Goal: Task Accomplishment & Management: Use online tool/utility

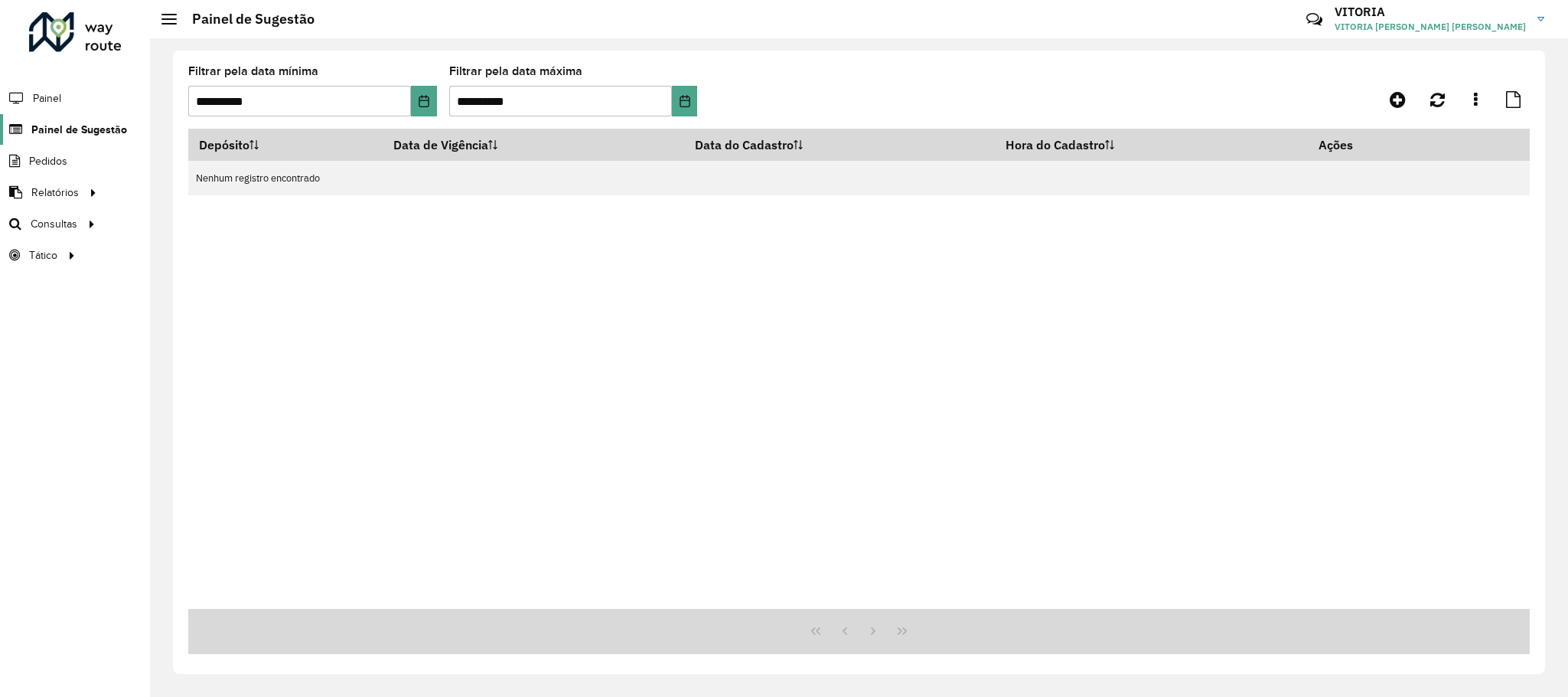
click at [66, 120] on link "Painel de Sugestão" at bounding box center [63, 130] width 127 height 30
click at [162, 221] on link "Roteirização" at bounding box center [255, 223] width 187 height 30
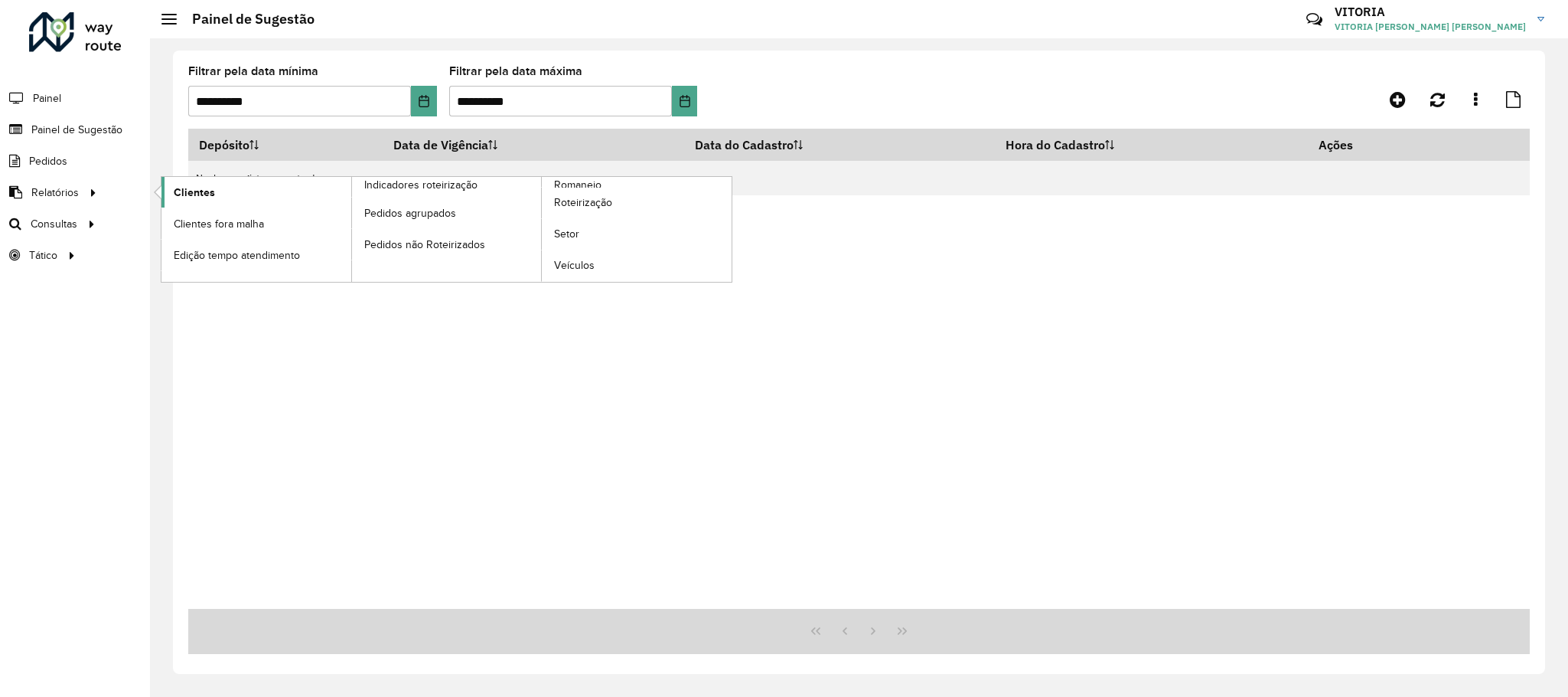
click at [172, 198] on link "Clientes" at bounding box center [256, 192] width 190 height 30
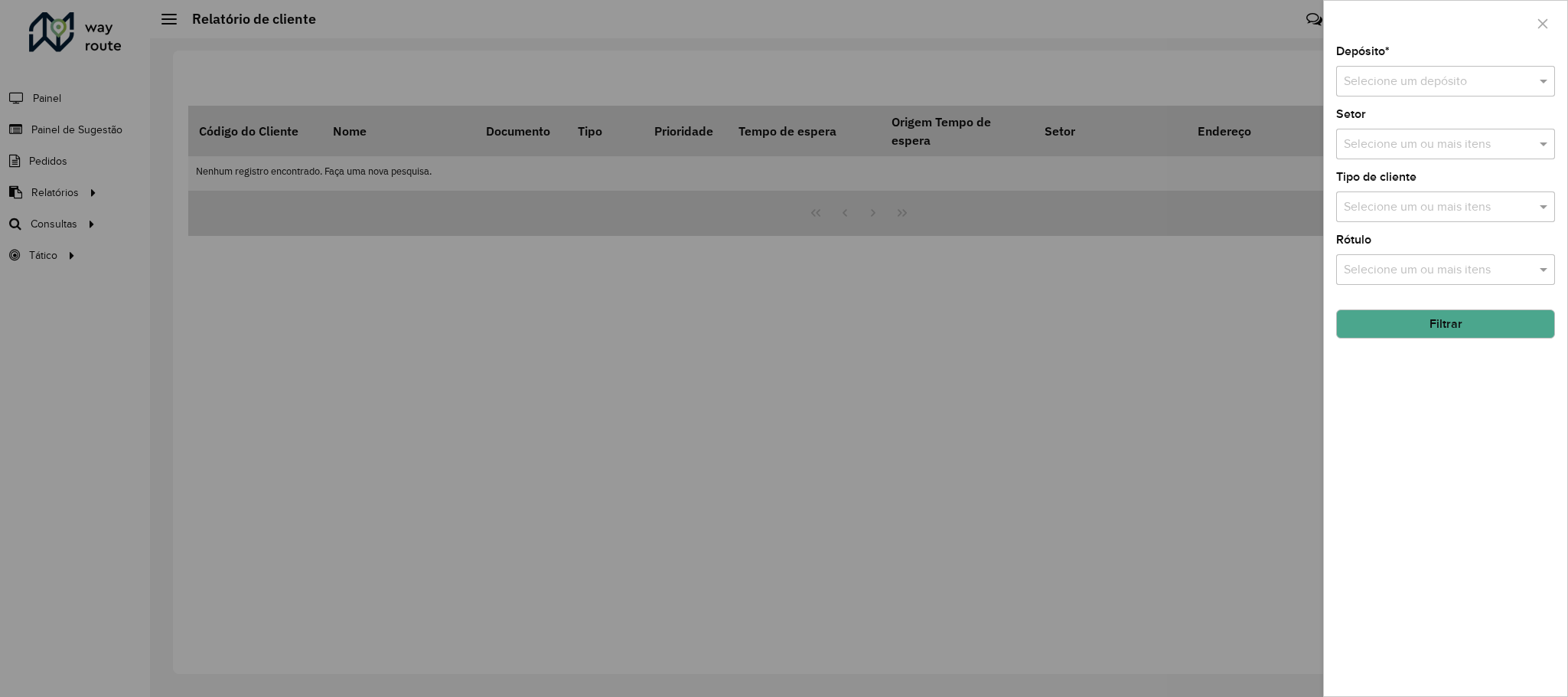
click at [1362, 65] on div "Depósito * Selecione um depósito" at bounding box center [1446, 70] width 219 height 50
click at [1370, 73] on input "text" at bounding box center [1430, 82] width 173 height 18
click at [1386, 154] on span "CDD Pelotas" at bounding box center [1377, 152] width 67 height 13
click at [1412, 151] on input "text" at bounding box center [1438, 144] width 196 height 18
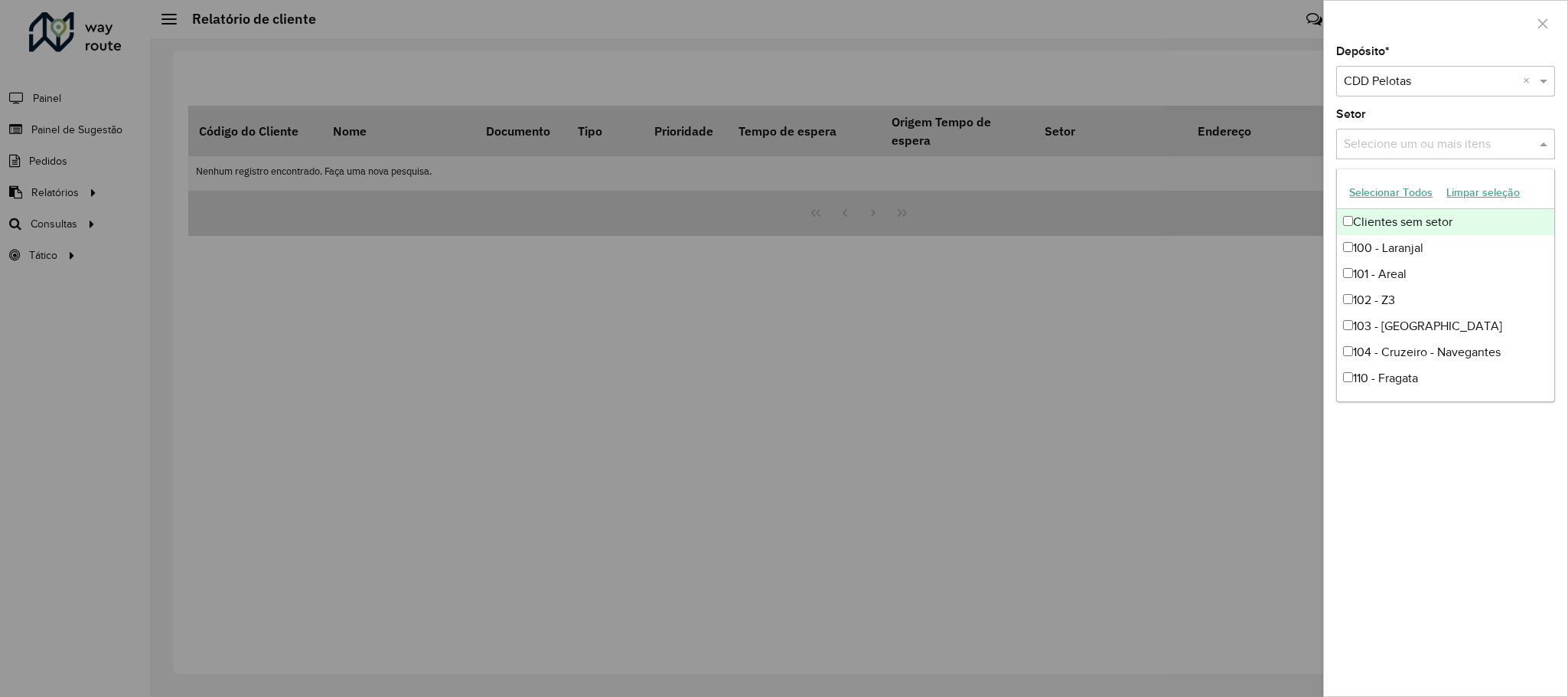
click at [1431, 138] on input "text" at bounding box center [1438, 144] width 196 height 18
click at [1419, 517] on div "Depósito * Selecione um depósito × CDD Pelotas × Setor Selecione um ou mais ite…" at bounding box center [1446, 371] width 243 height 650
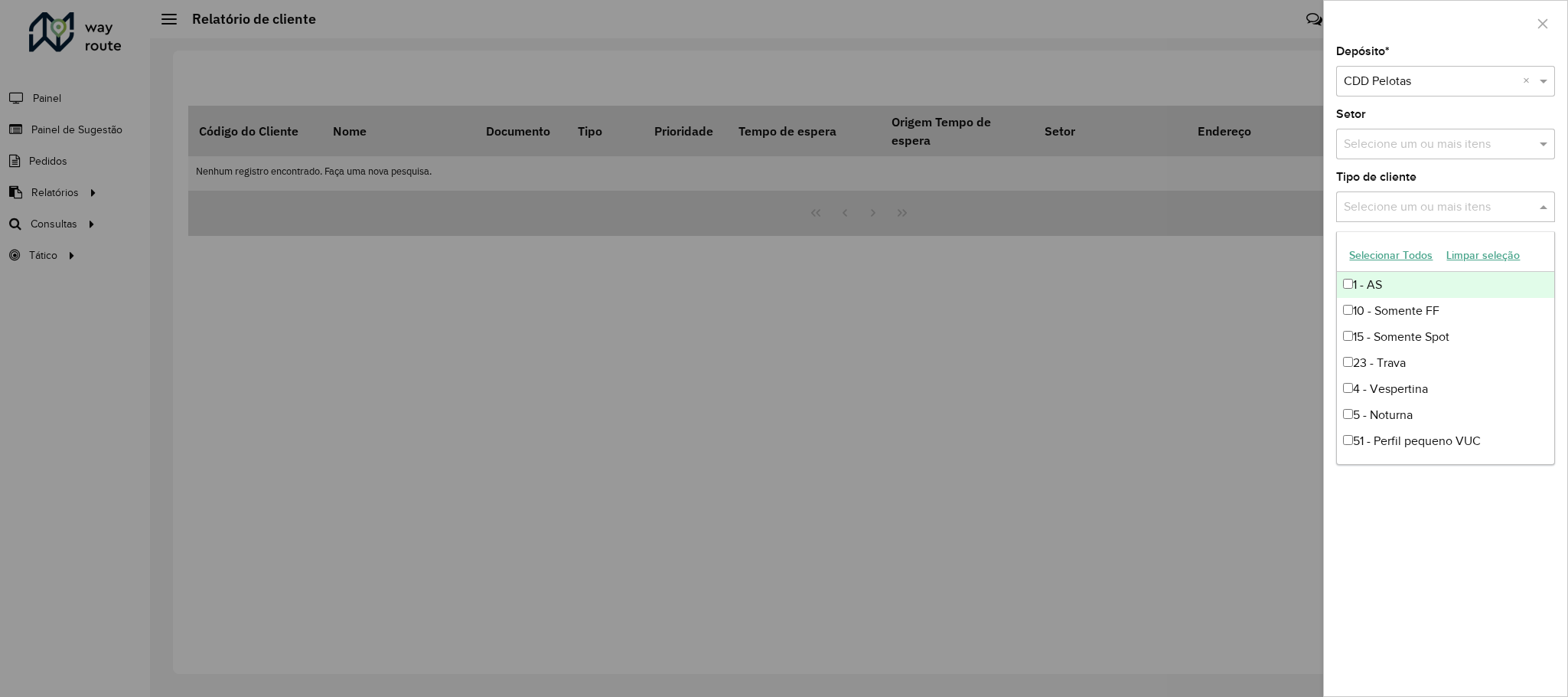
click at [1375, 207] on input "text" at bounding box center [1438, 207] width 196 height 18
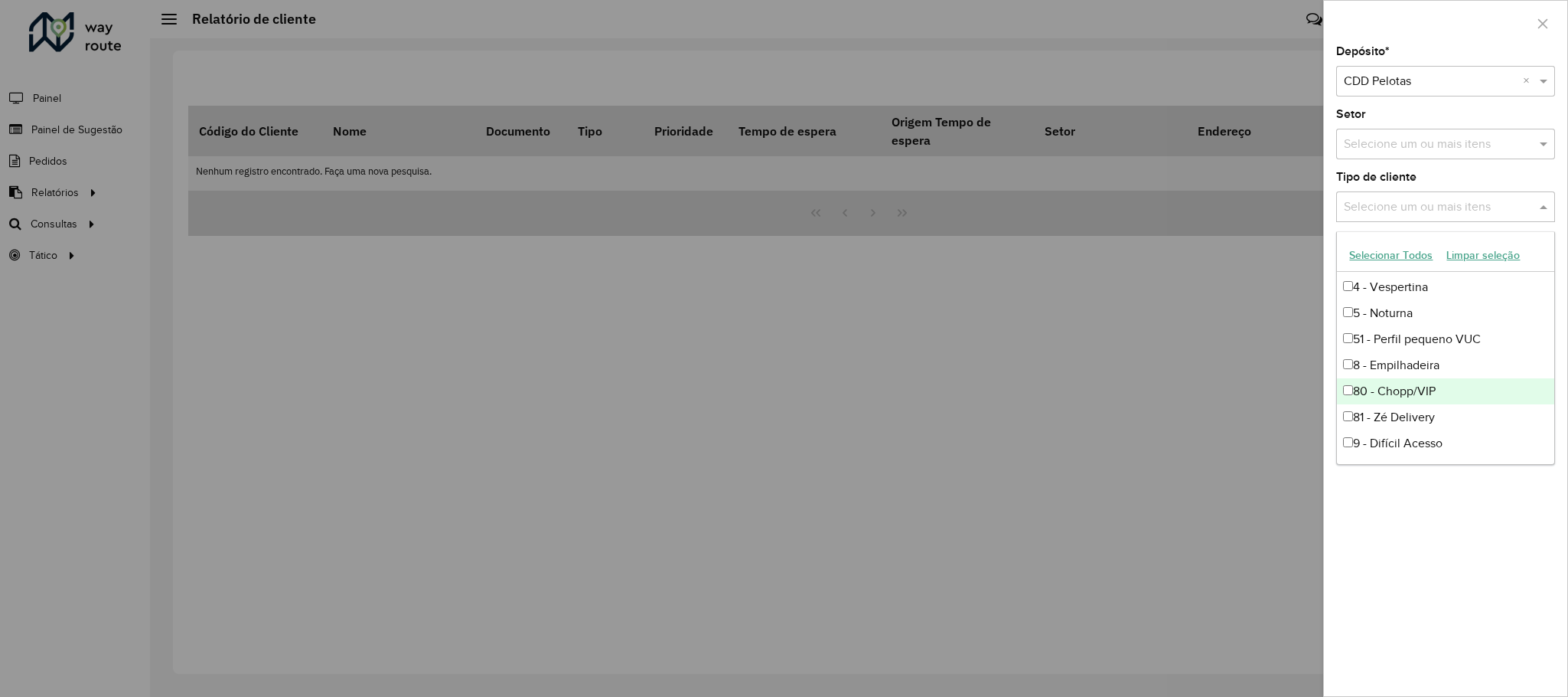
click at [1458, 393] on div "80 - Chopp/VIP" at bounding box center [1445, 391] width 217 height 26
click at [1447, 400] on div "80 - Chopp/VIP" at bounding box center [1445, 391] width 217 height 26
click at [1442, 415] on div "81 - Zé Delivery" at bounding box center [1445, 417] width 217 height 26
click at [1439, 389] on div "80 - Chopp/VIP" at bounding box center [1445, 391] width 217 height 26
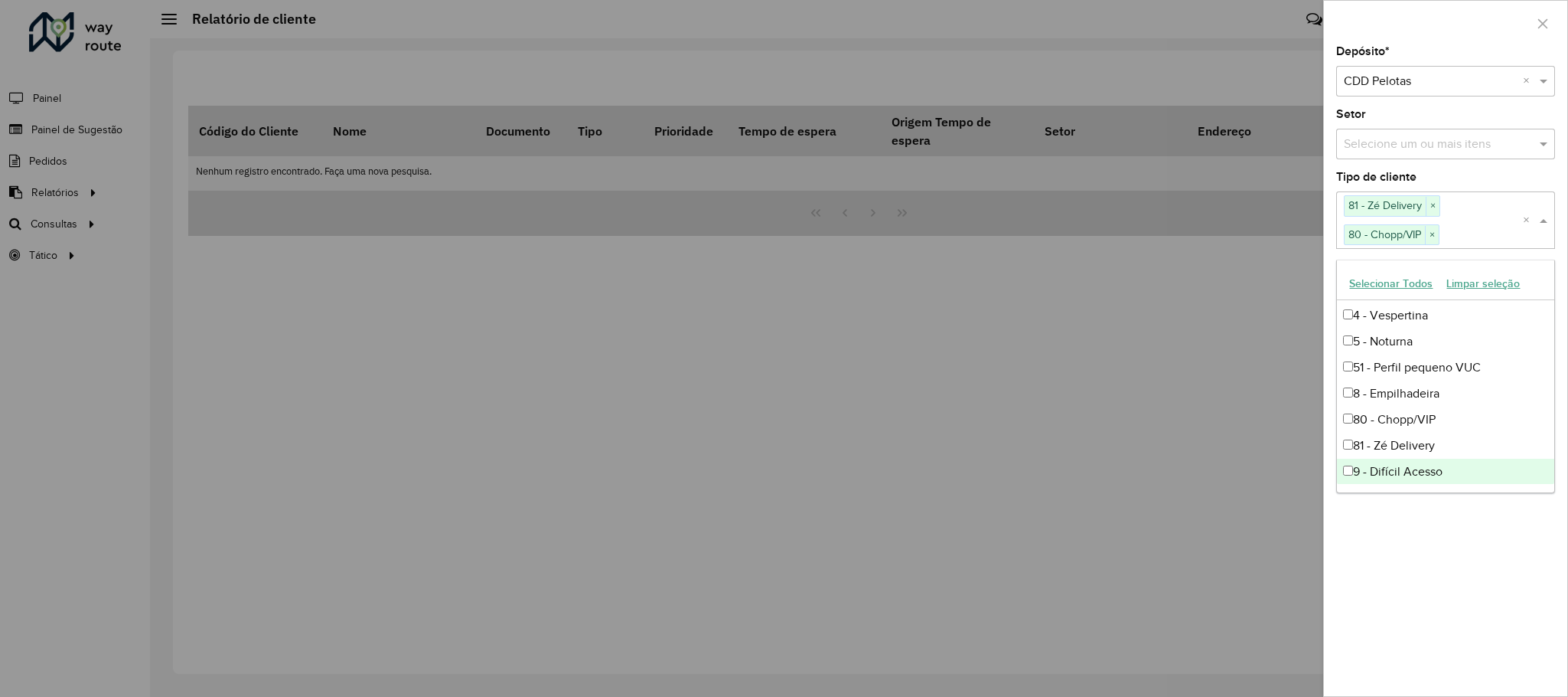
click at [1401, 554] on div "Depósito * Selecione um depósito × CDD Pelotas × Setor Selecione um ou mais ite…" at bounding box center [1446, 371] width 243 height 650
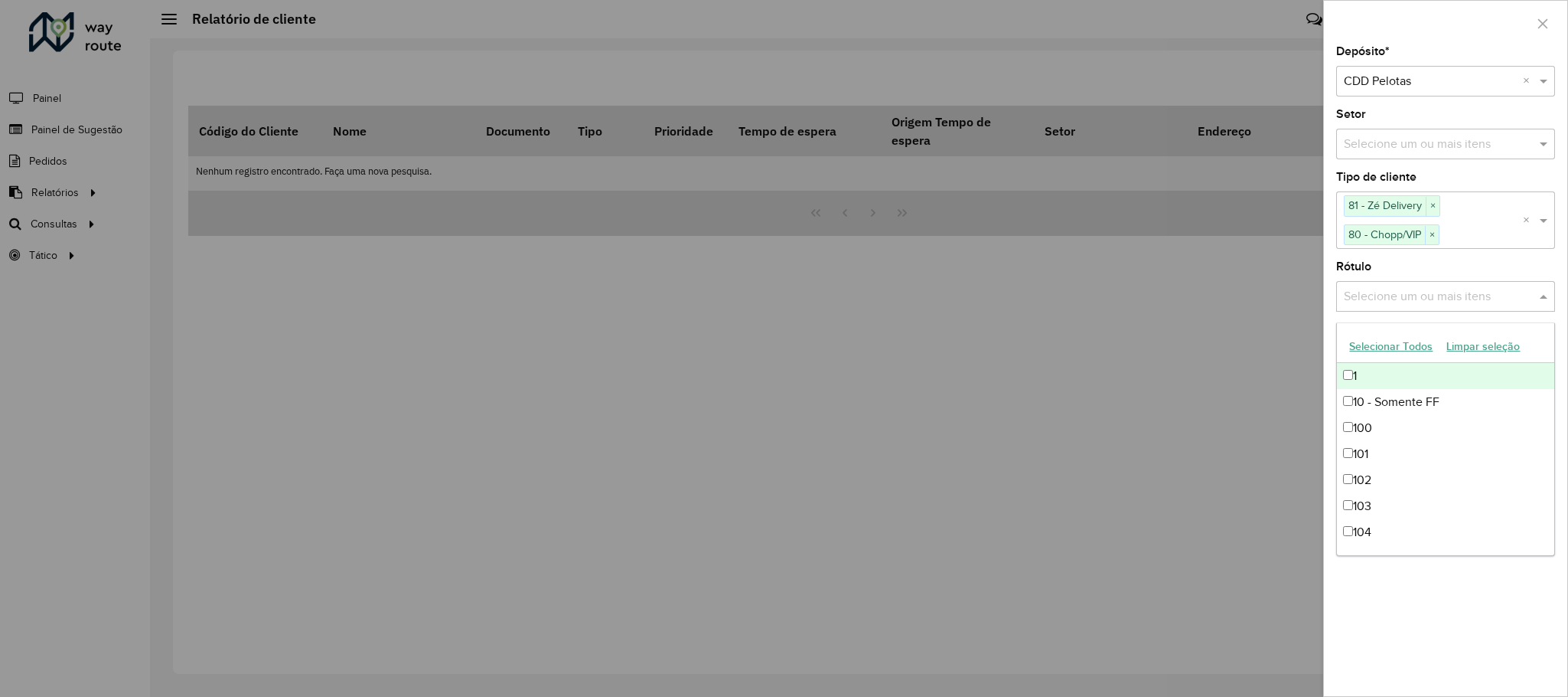
click at [1417, 309] on div "Selecione um ou mais itens" at bounding box center [1446, 296] width 219 height 30
click at [1419, 625] on div "Depósito * Selecione um depósito × CDD Pelotas × Setor Selecione um ou mais ite…" at bounding box center [1446, 371] width 243 height 650
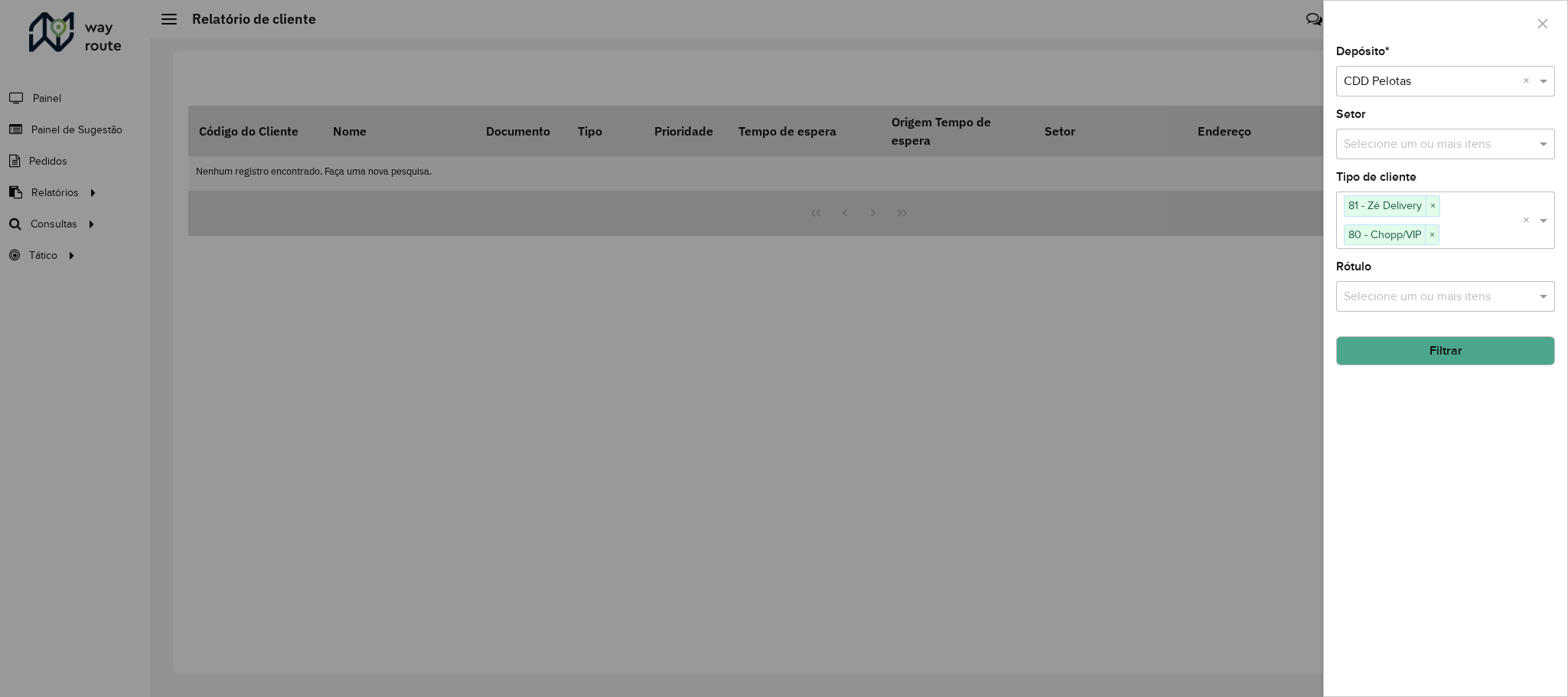
click at [1439, 351] on button "Filtrar" at bounding box center [1446, 351] width 219 height 29
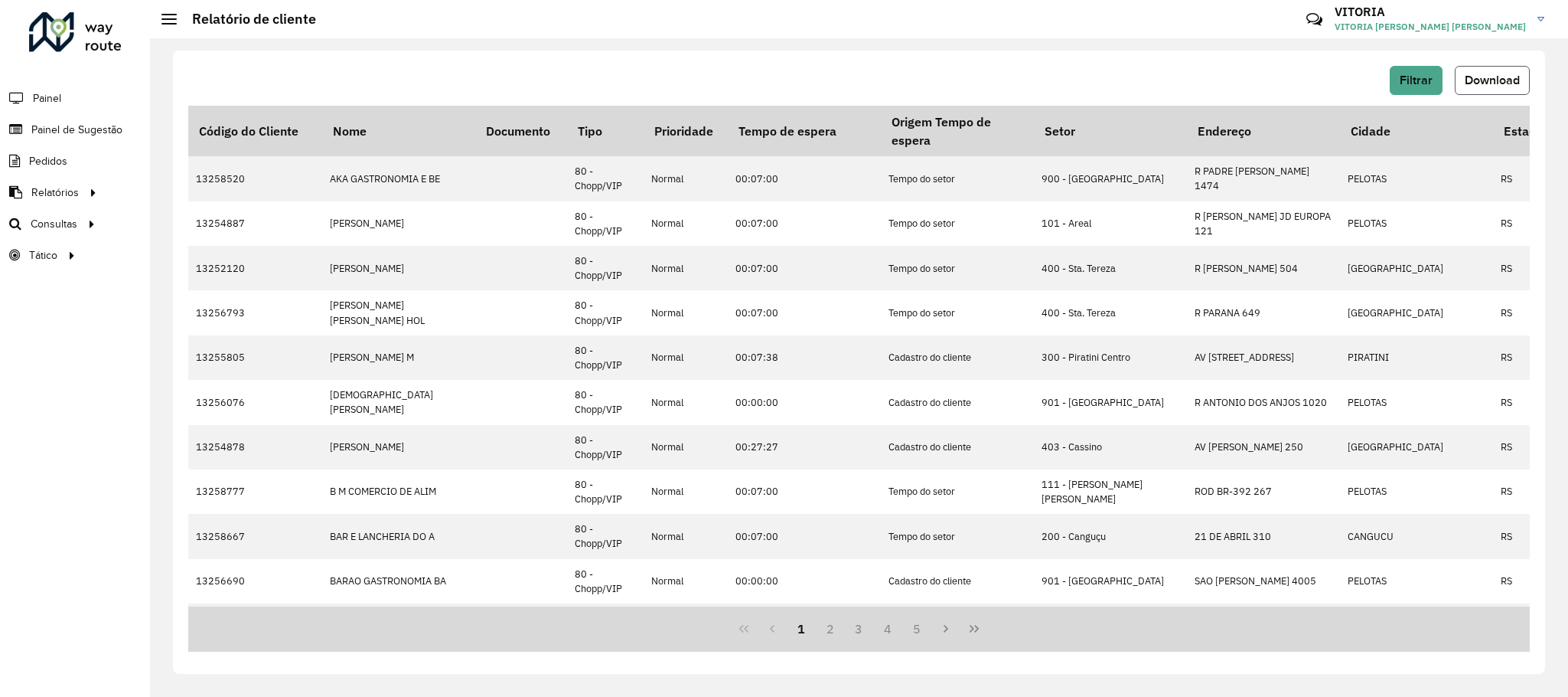
click at [1505, 83] on span "Download" at bounding box center [1492, 80] width 55 height 13
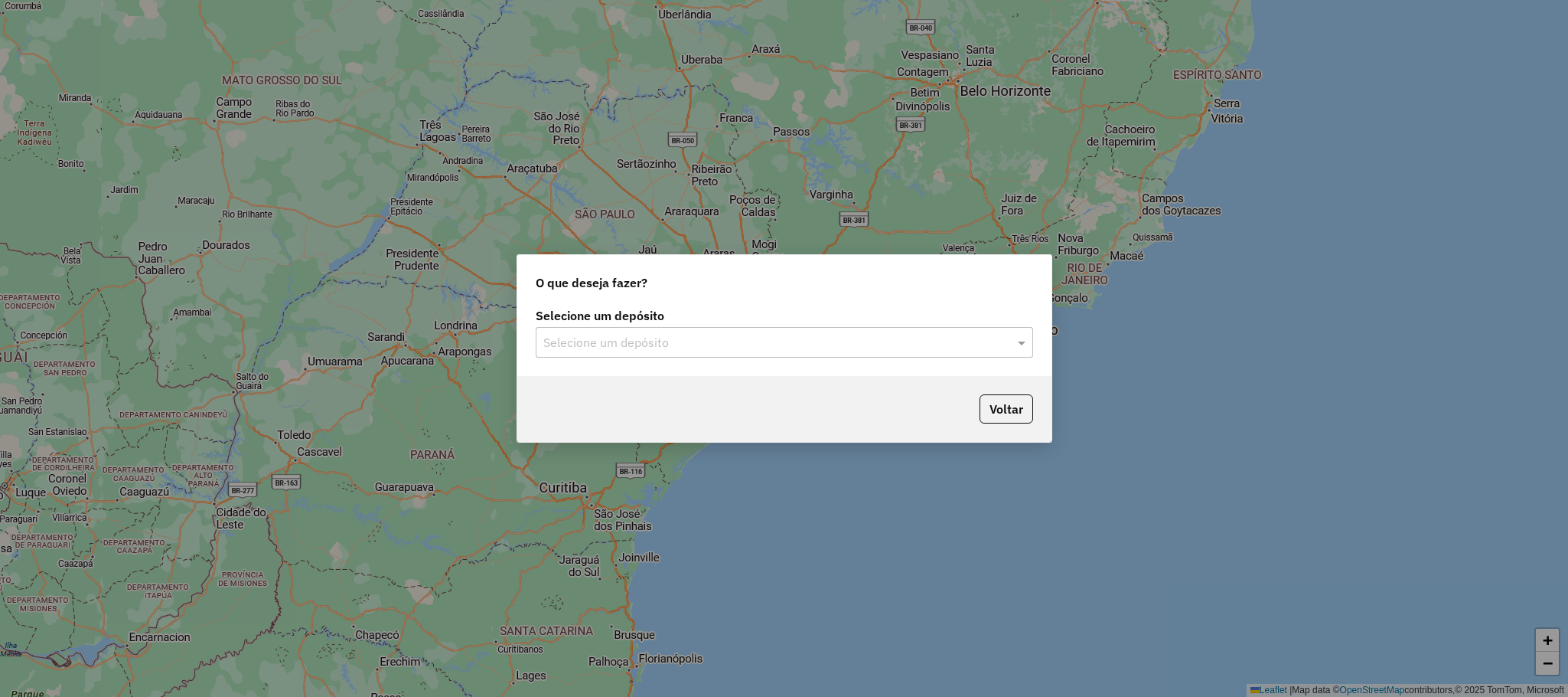
click at [691, 326] on div "Selecione um depósito" at bounding box center [785, 342] width 498 height 30
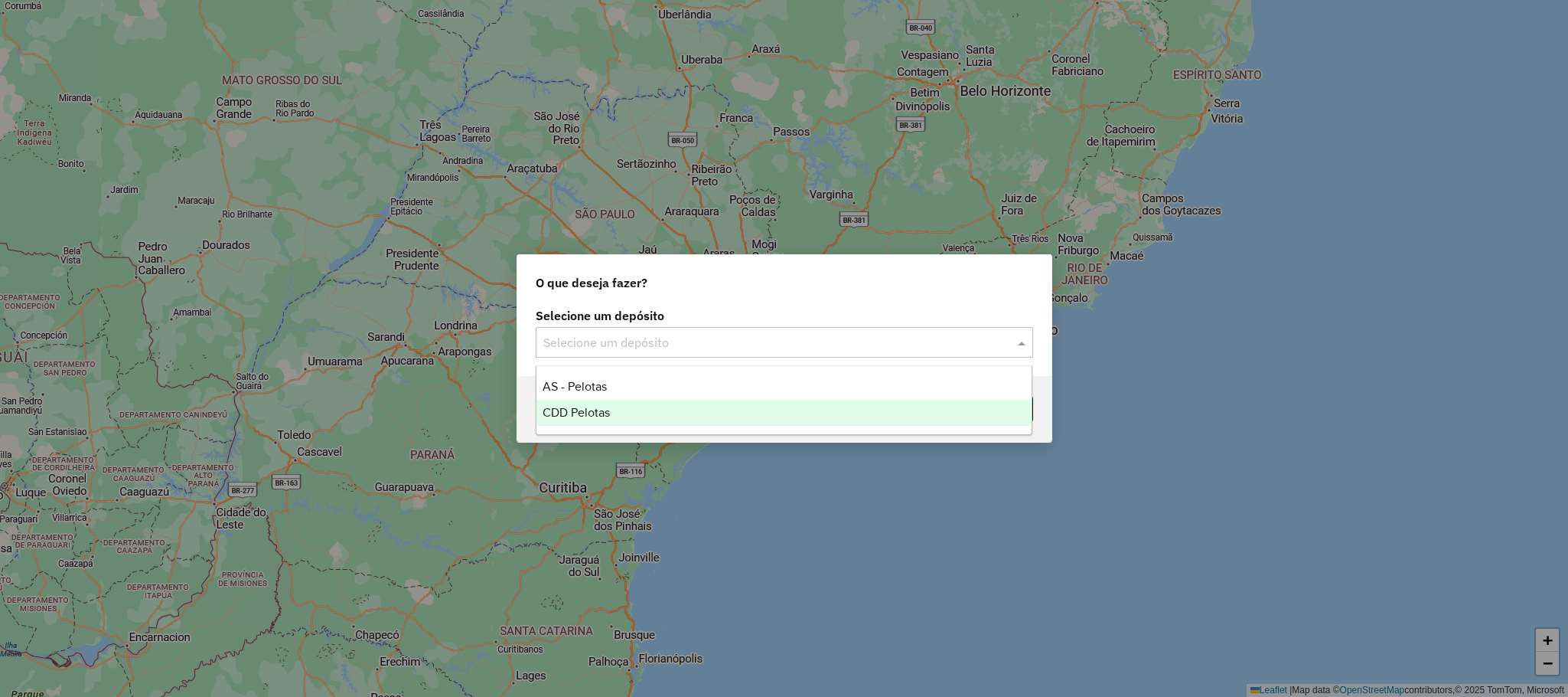
click at [650, 407] on div "CDD Pelotas" at bounding box center [784, 412] width 495 height 26
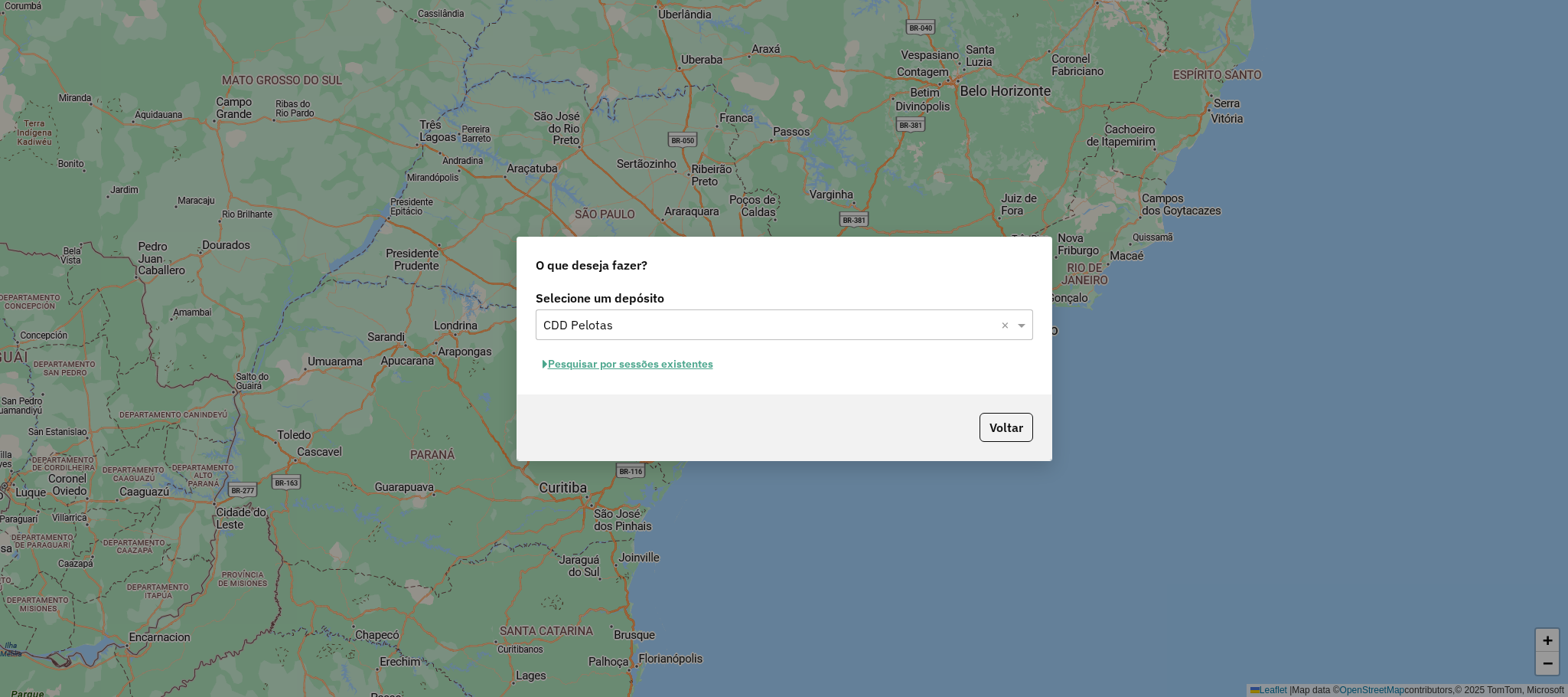
click at [691, 362] on button "Pesquisar por sessões existentes" at bounding box center [628, 364] width 185 height 24
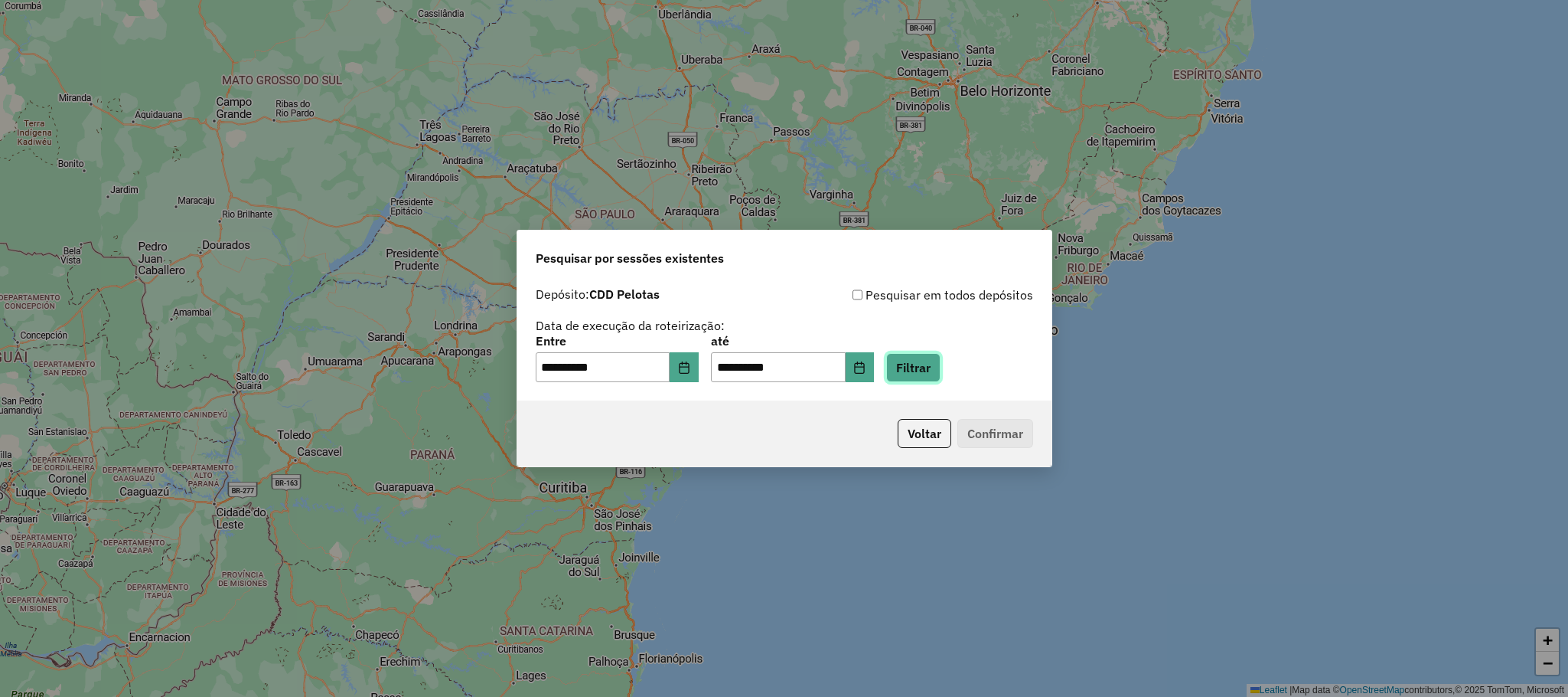
click at [923, 363] on button "Filtrar" at bounding box center [914, 367] width 54 height 29
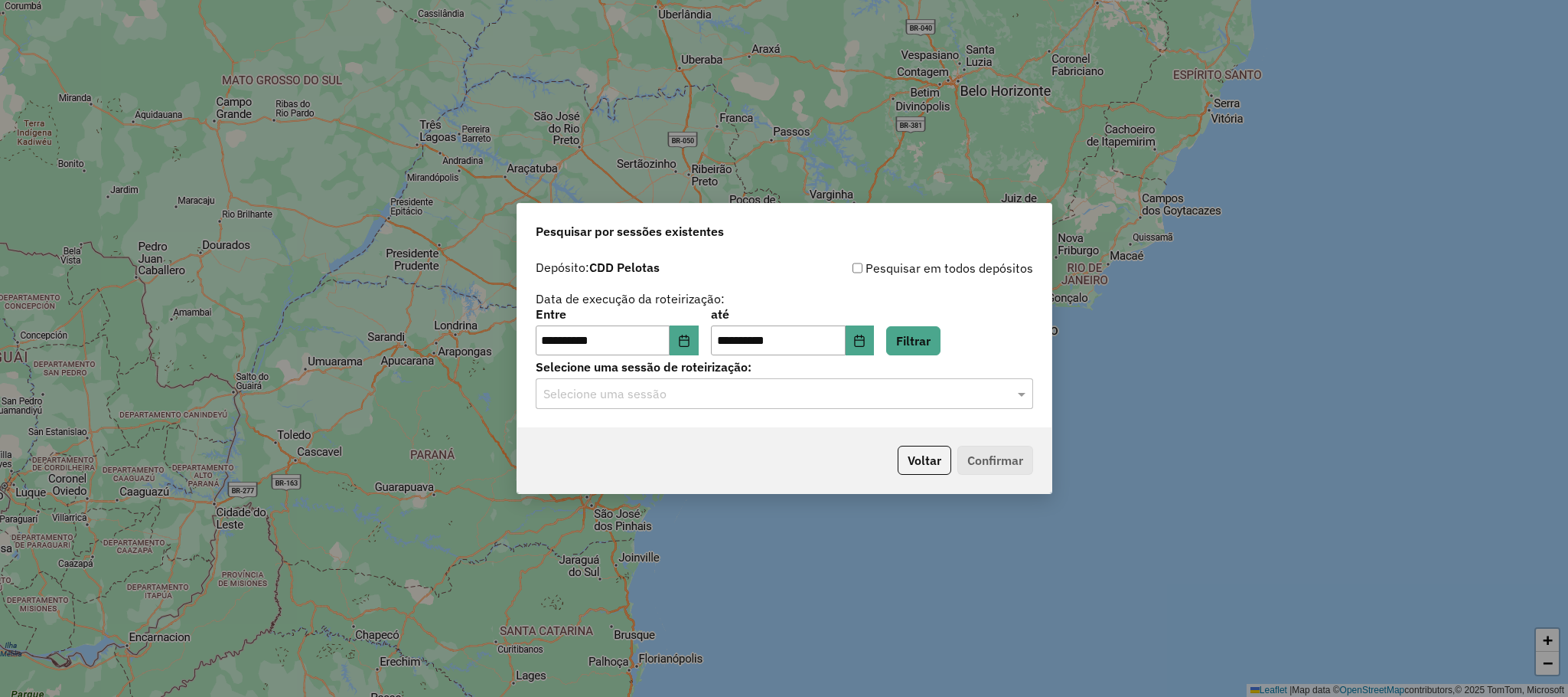
click at [745, 393] on input "text" at bounding box center [769, 394] width 451 height 18
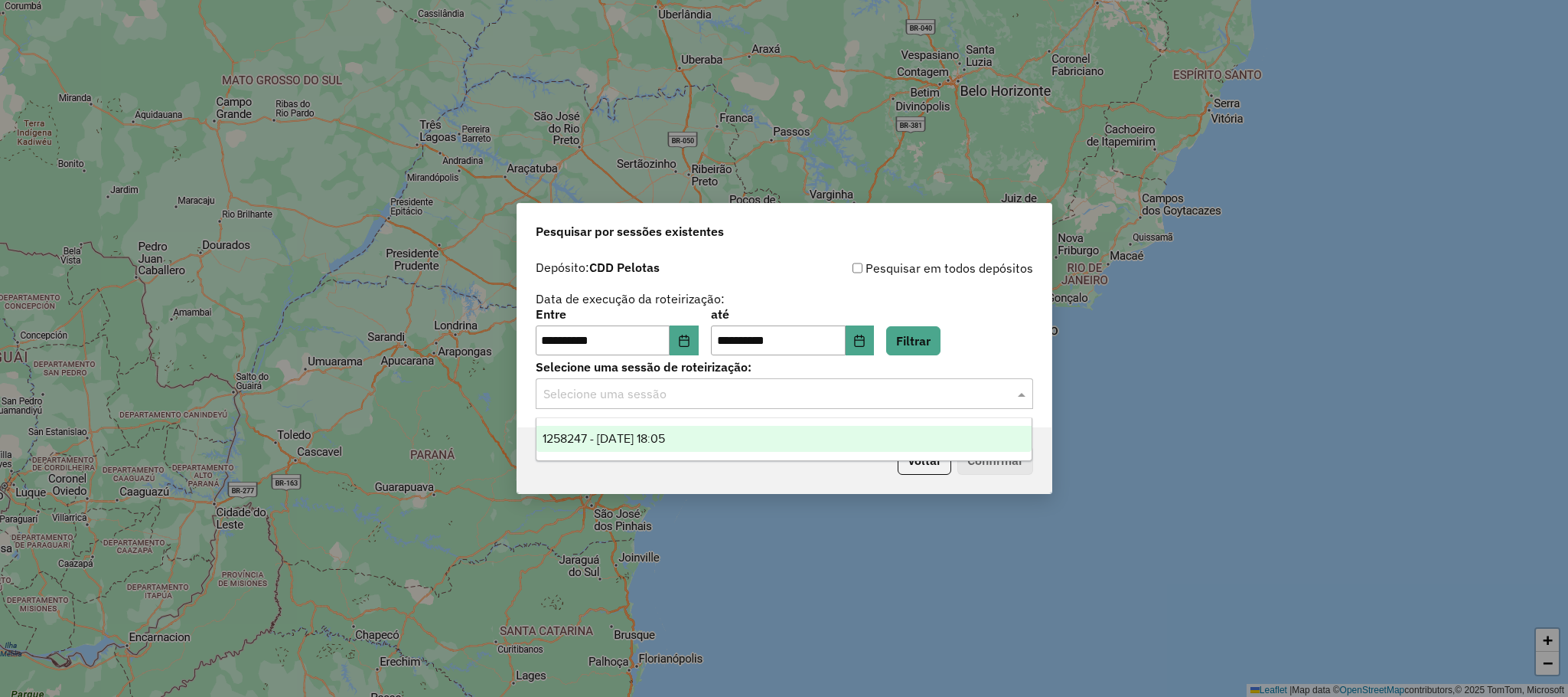
click at [708, 435] on div "1258247 - 03/09/2025 18:05" at bounding box center [784, 439] width 495 height 26
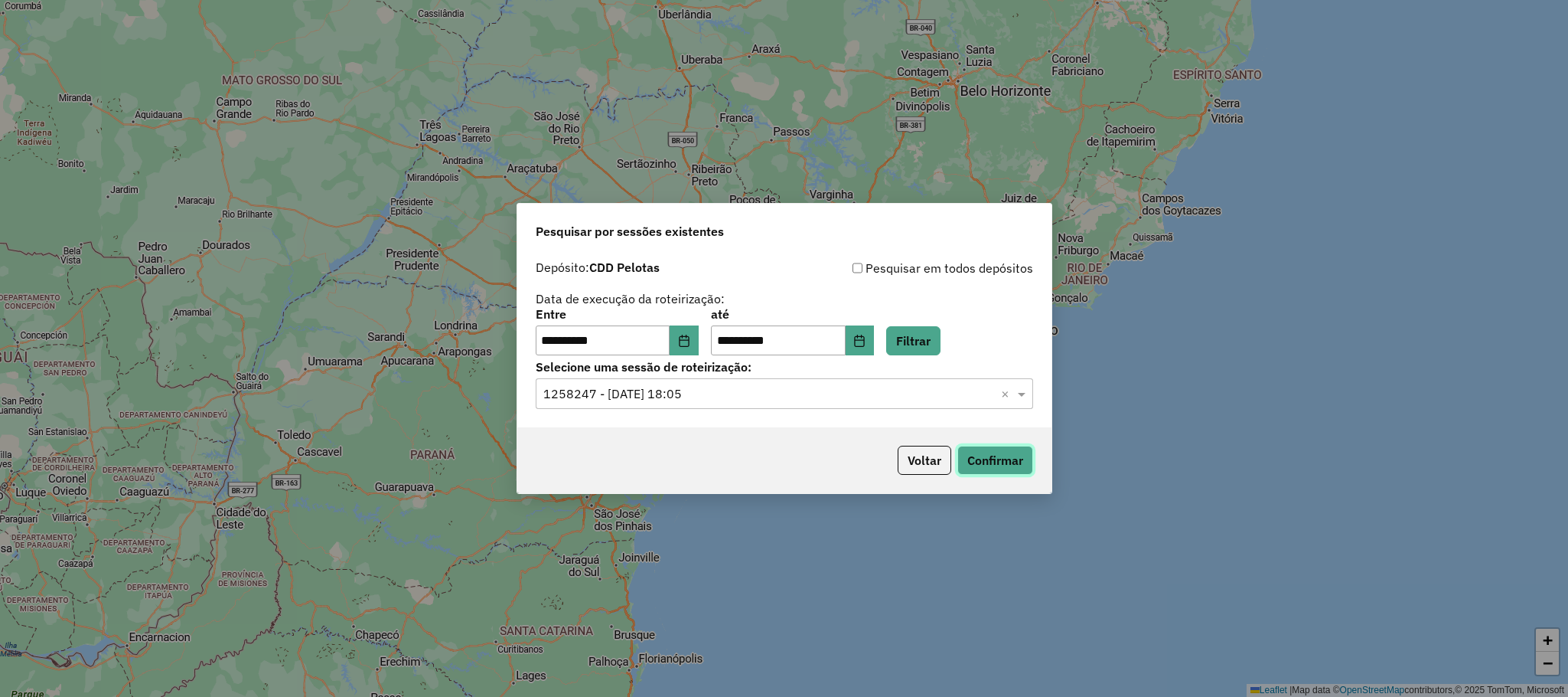
click at [1006, 455] on button "Confirmar" at bounding box center [995, 460] width 76 height 29
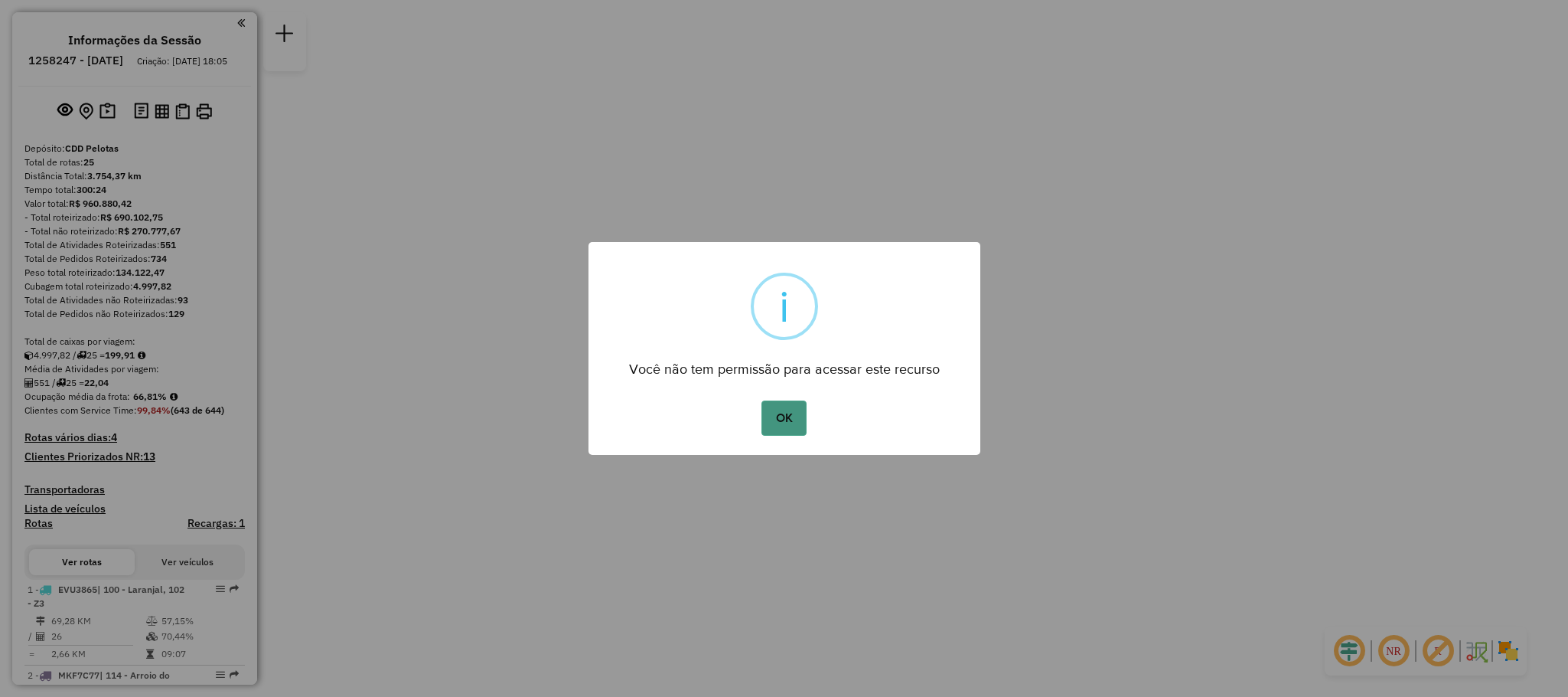
click at [790, 432] on button "OK" at bounding box center [784, 418] width 45 height 35
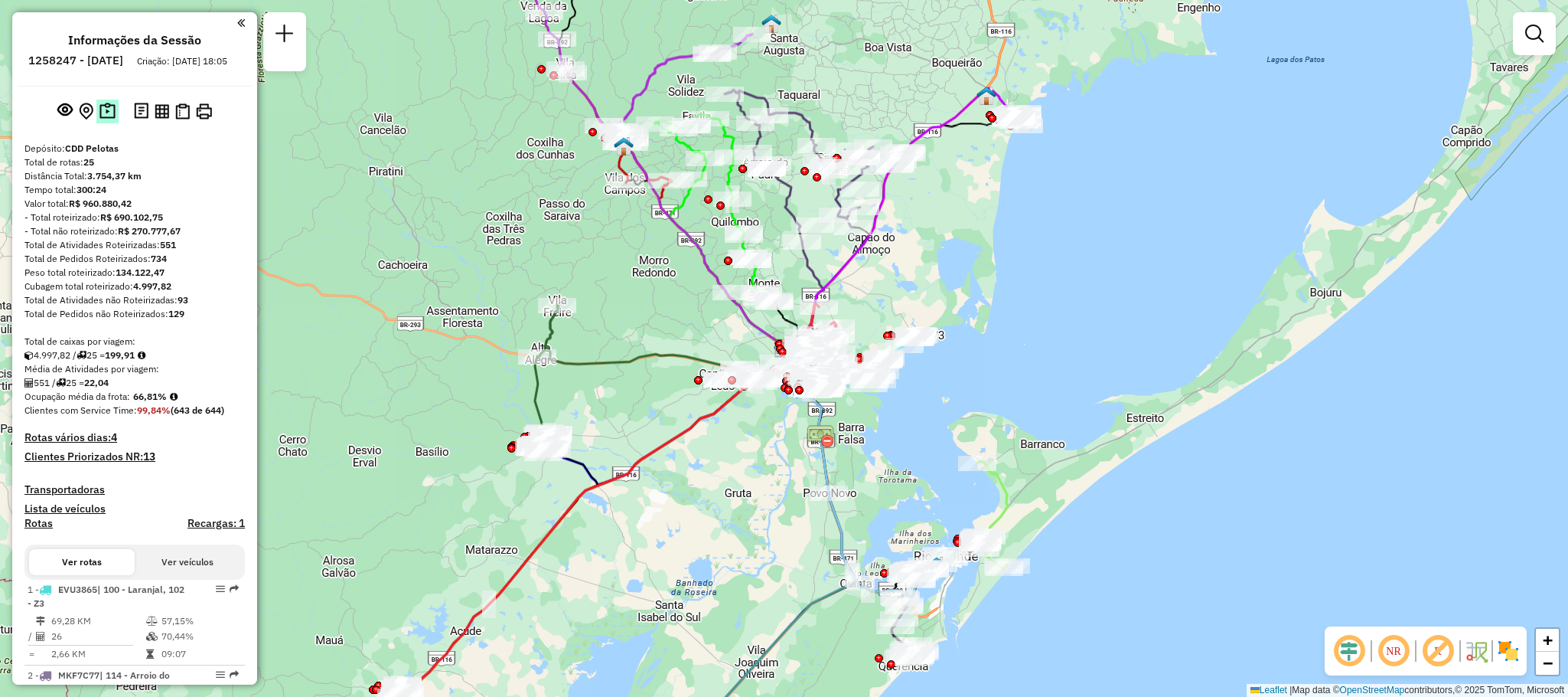
click at [113, 115] on img at bounding box center [107, 111] width 16 height 18
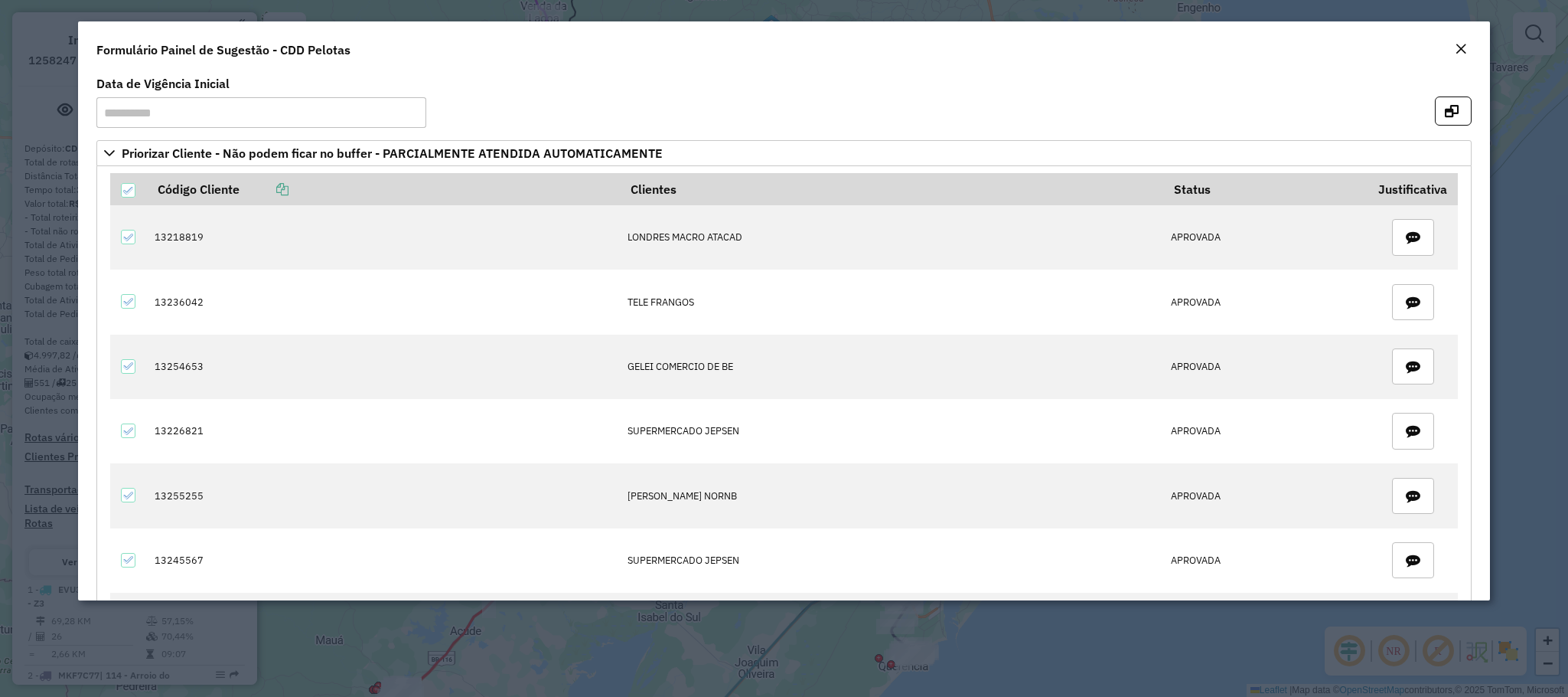
click at [1466, 44] on em "Close" at bounding box center [1460, 49] width 12 height 12
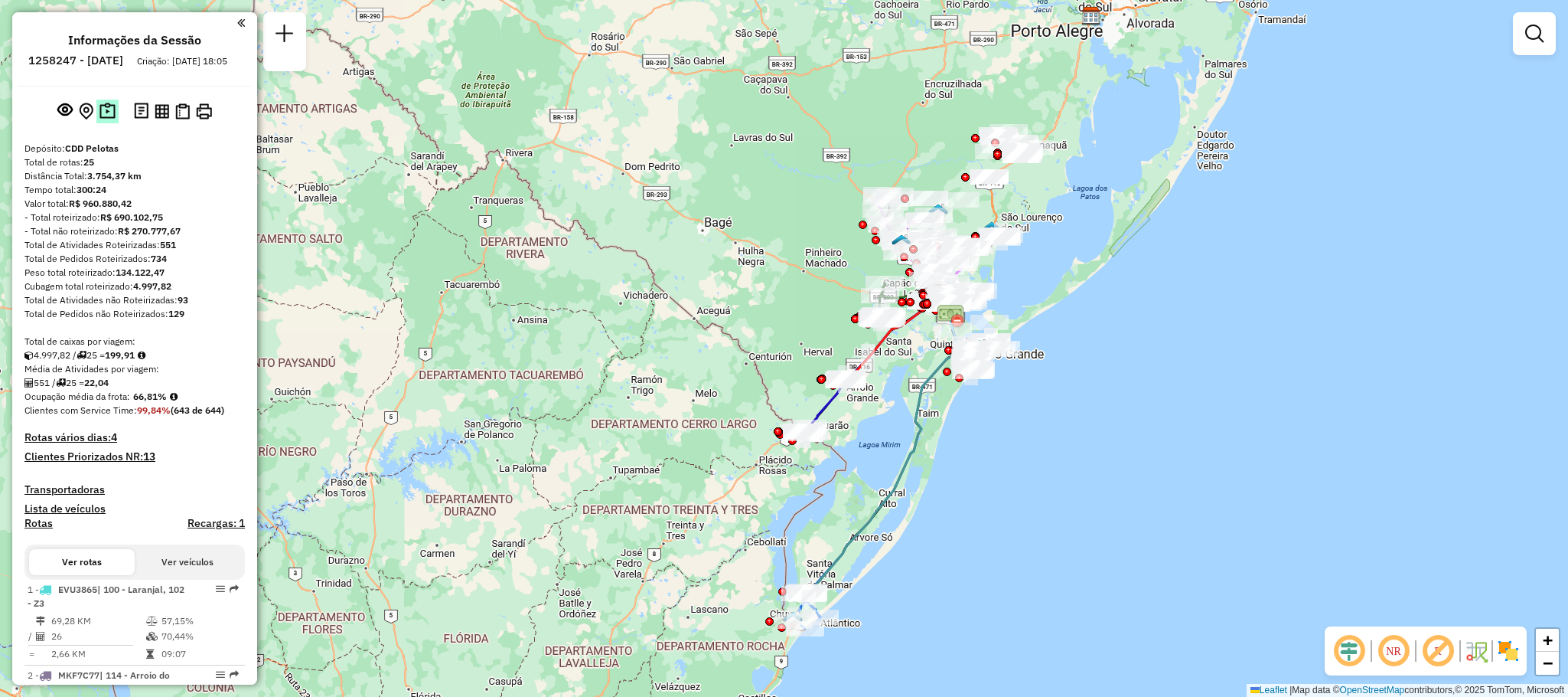
click at [114, 117] on button at bounding box center [108, 111] width 22 height 24
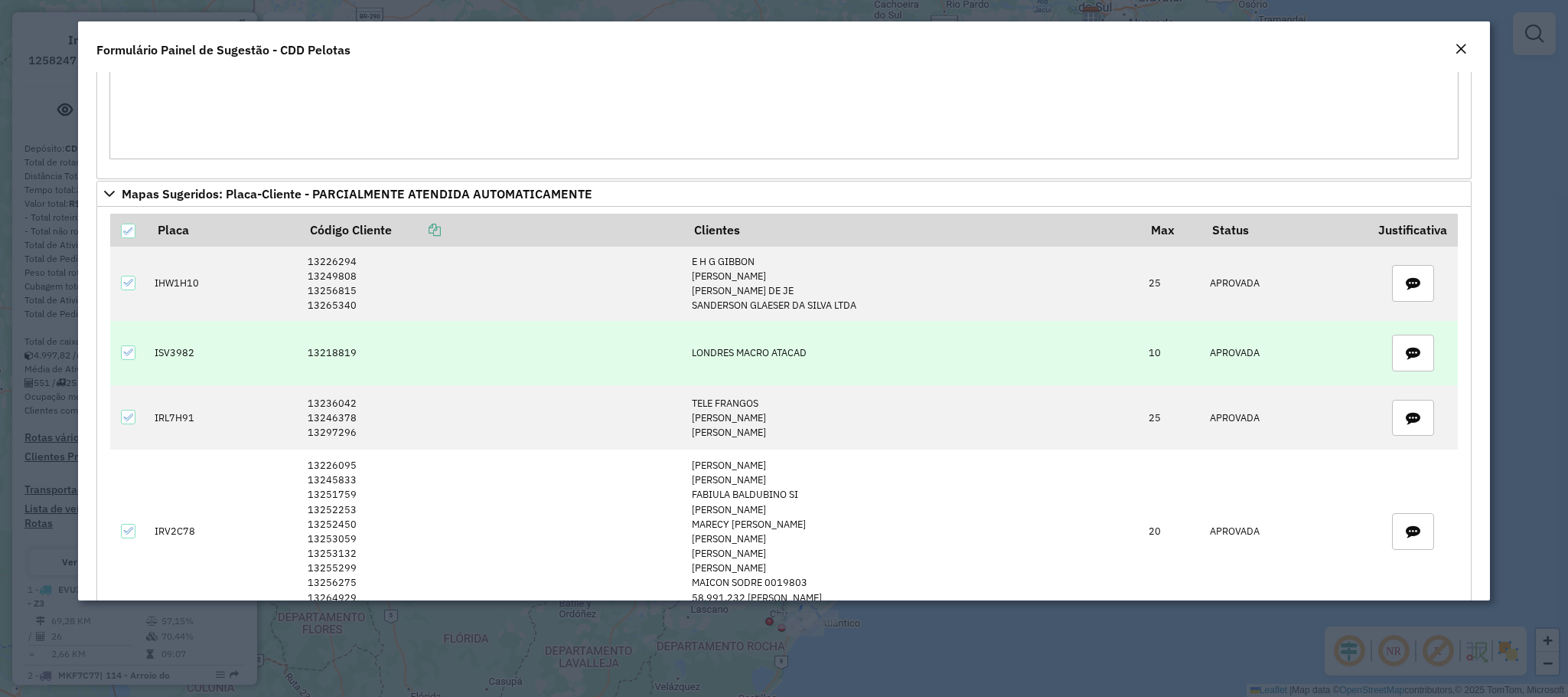
scroll to position [2389, 0]
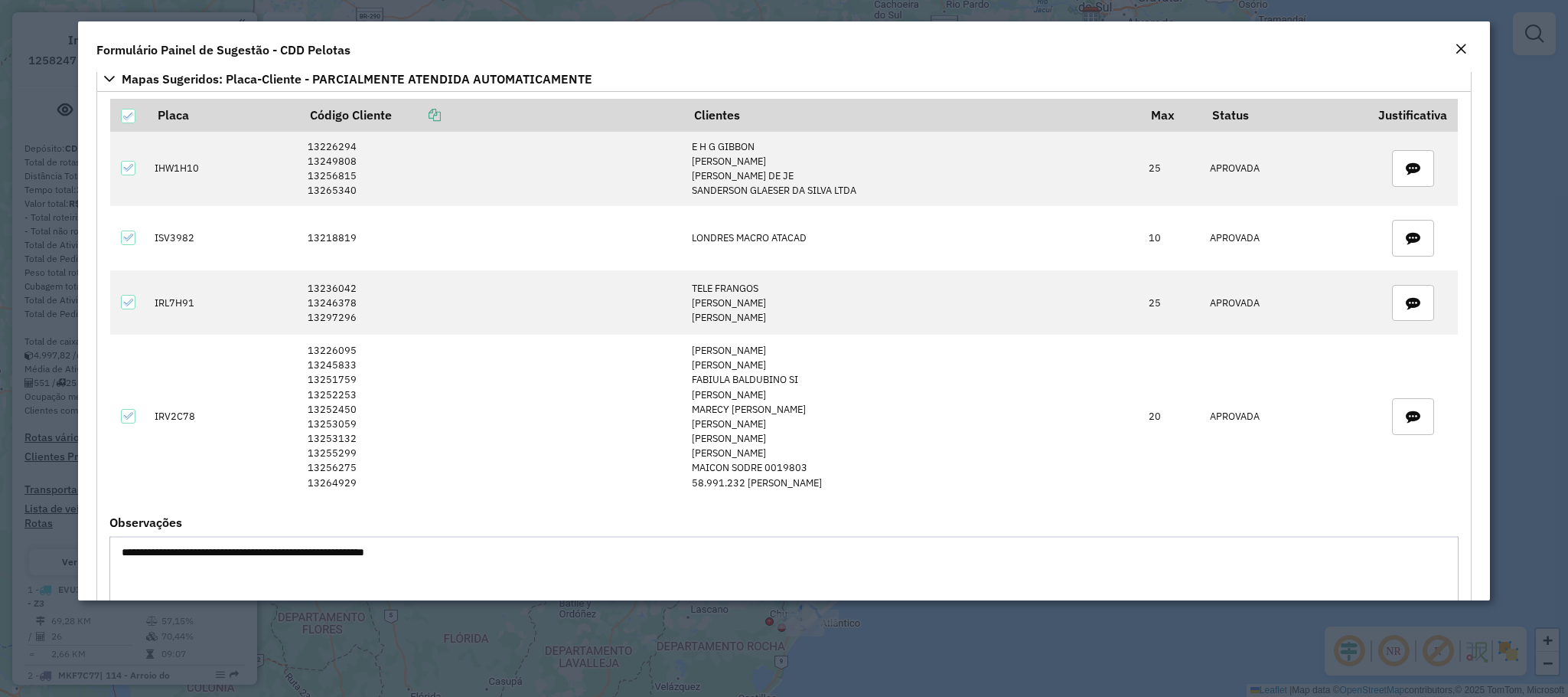
click at [1458, 41] on div "Close" at bounding box center [1460, 50] width 12 height 18
